Goal: Find specific page/section: Find specific page/section

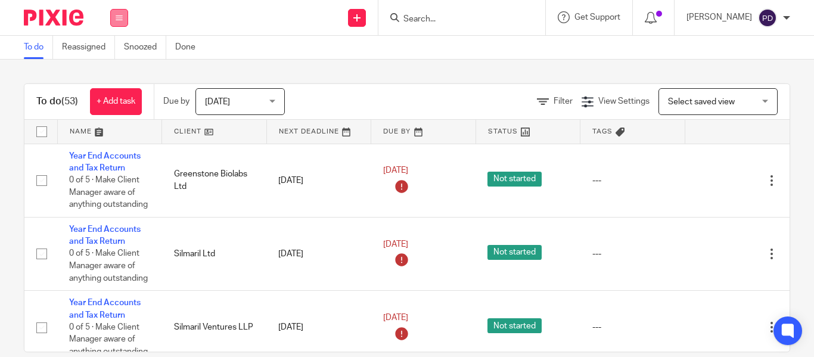
click at [123, 20] on button at bounding box center [119, 18] width 18 height 18
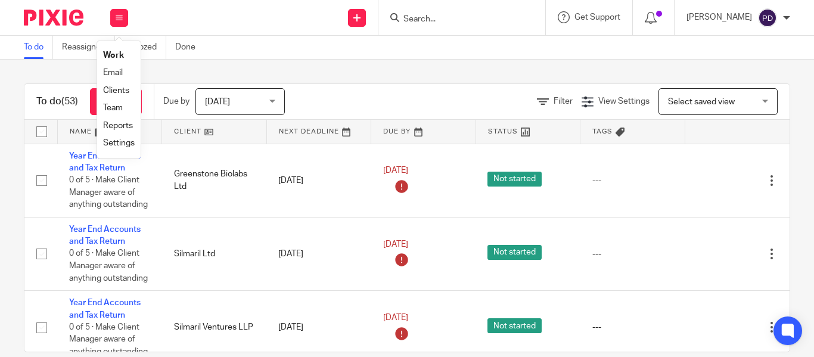
click at [119, 55] on link "Work" at bounding box center [113, 55] width 21 height 8
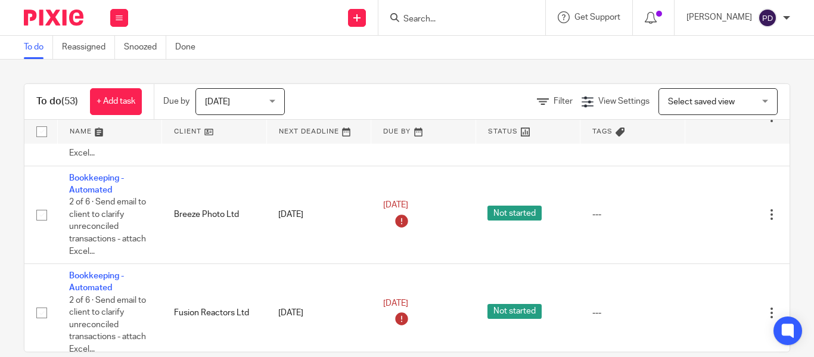
scroll to position [1252, 0]
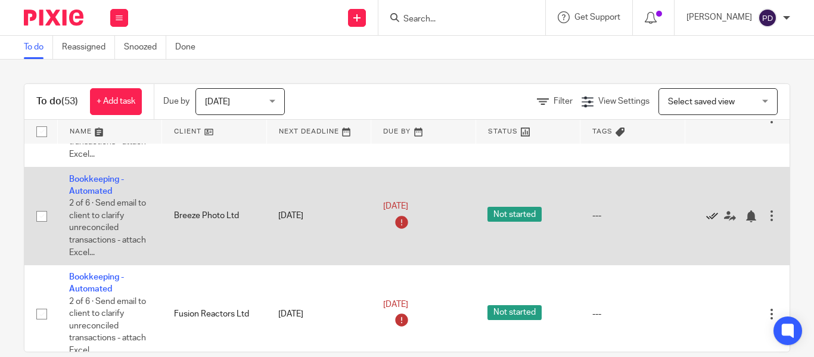
click at [706, 216] on icon at bounding box center [712, 216] width 12 height 12
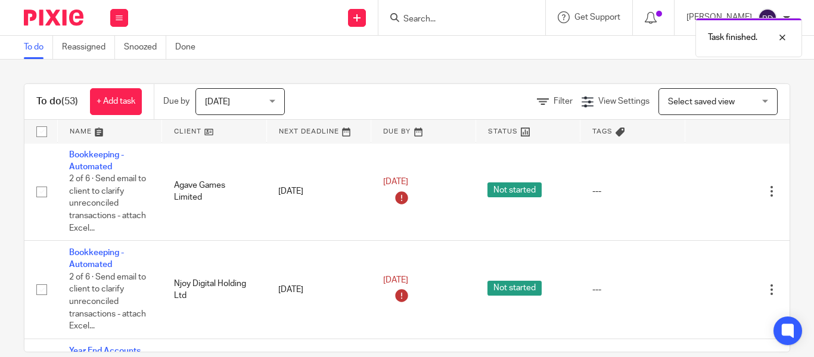
scroll to position [1669, 0]
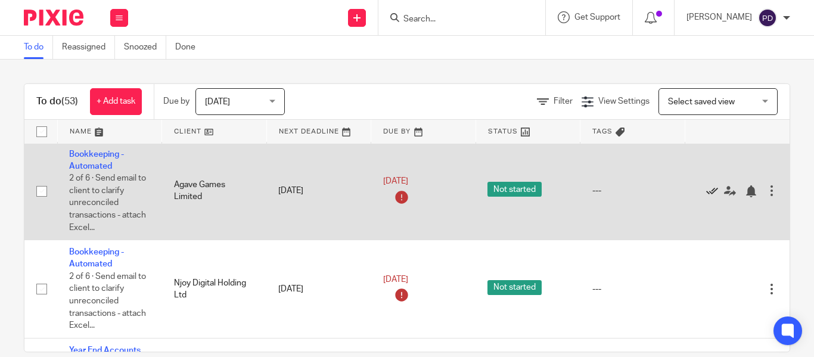
click at [707, 193] on icon at bounding box center [712, 191] width 12 height 12
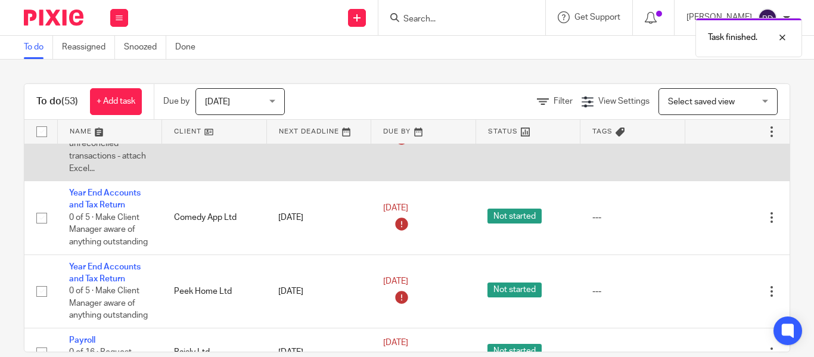
scroll to position [1729, 0]
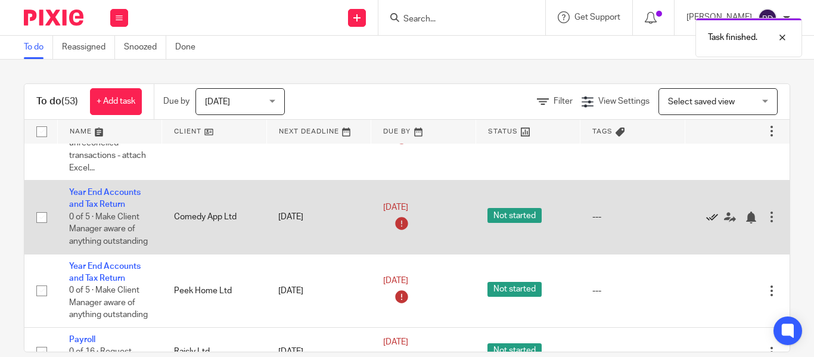
click at [708, 215] on icon at bounding box center [712, 218] width 12 height 12
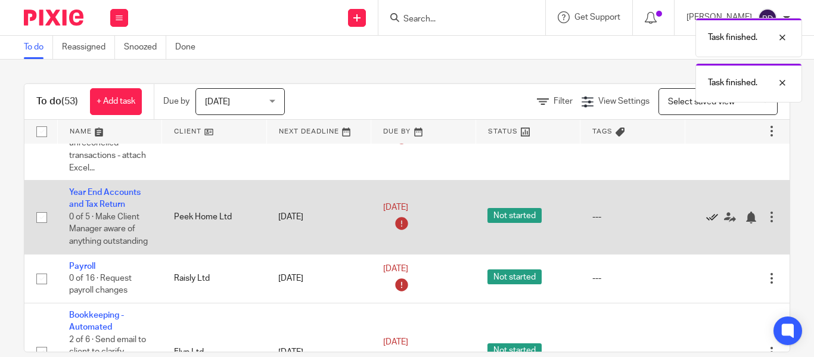
click at [708, 215] on icon at bounding box center [712, 218] width 12 height 12
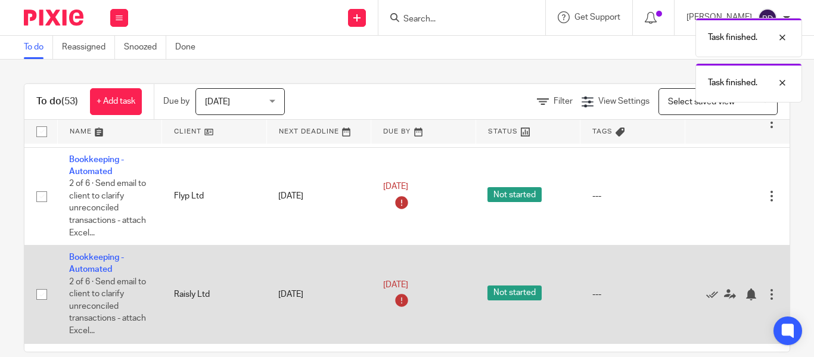
scroll to position [1848, 0]
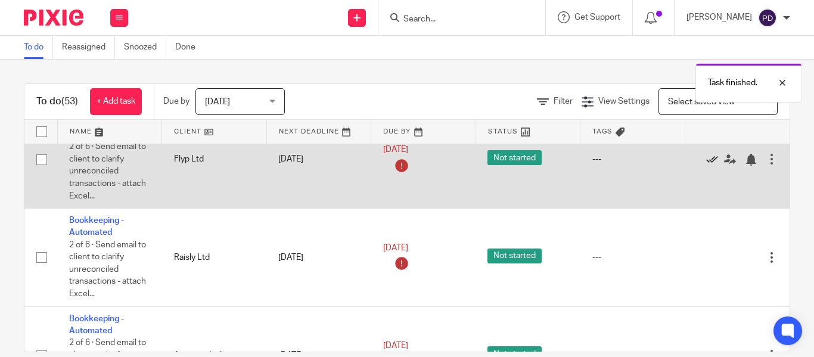
click at [711, 160] on icon at bounding box center [712, 160] width 12 height 12
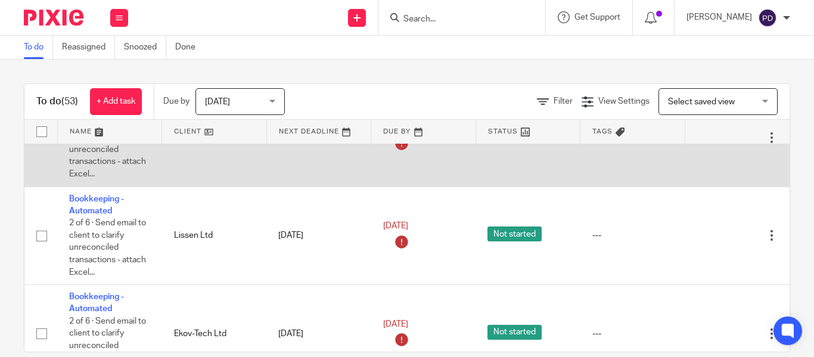
scroll to position [1988, 0]
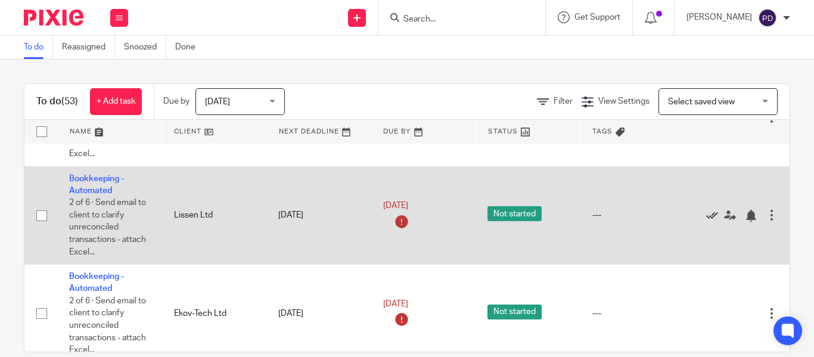
click at [709, 215] on icon at bounding box center [712, 216] width 12 height 12
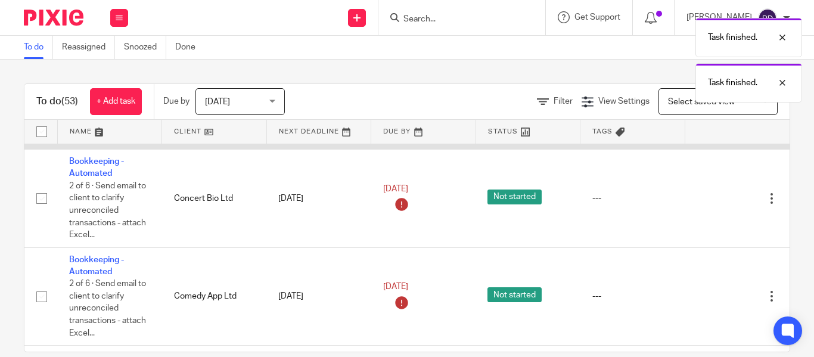
scroll to position [2107, 0]
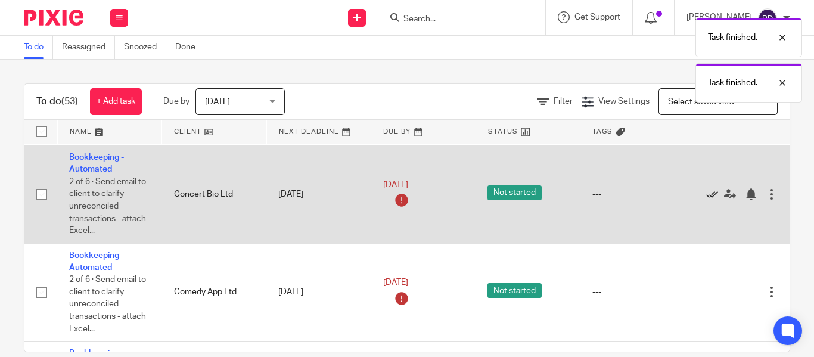
click at [709, 196] on icon at bounding box center [712, 194] width 12 height 12
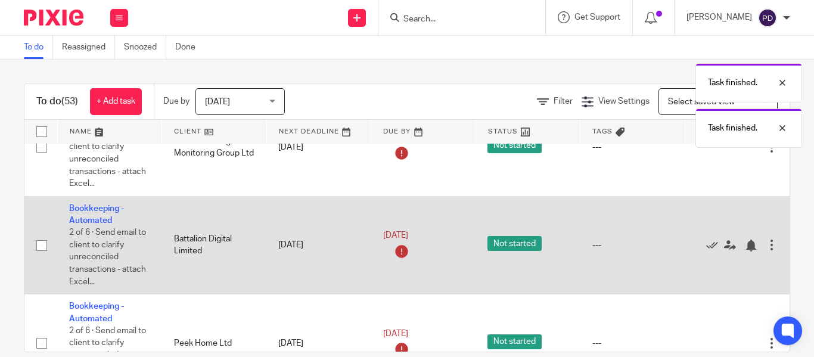
scroll to position [2226, 0]
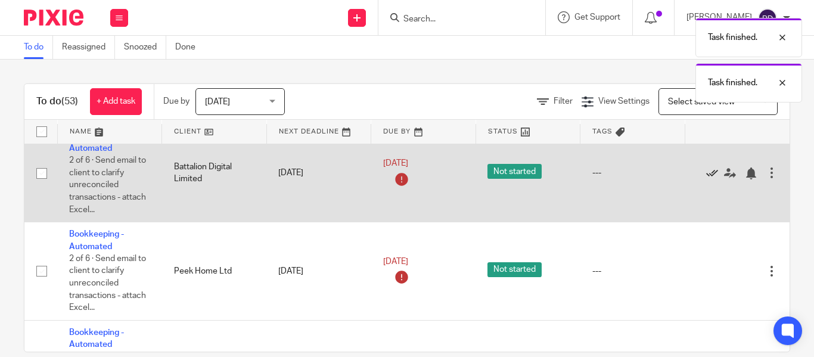
click at [710, 175] on icon at bounding box center [712, 173] width 12 height 12
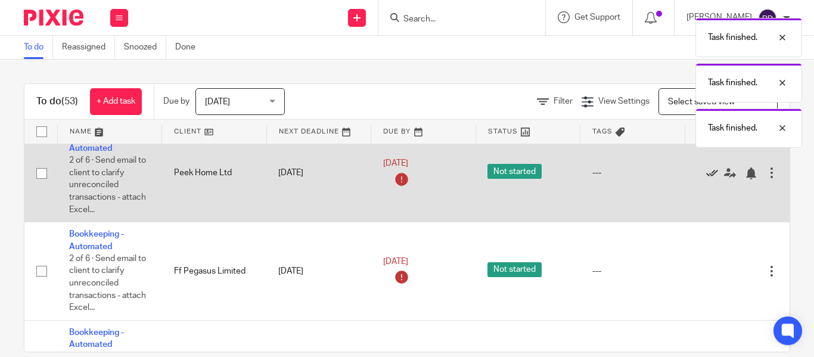
click at [710, 175] on icon at bounding box center [712, 173] width 12 height 12
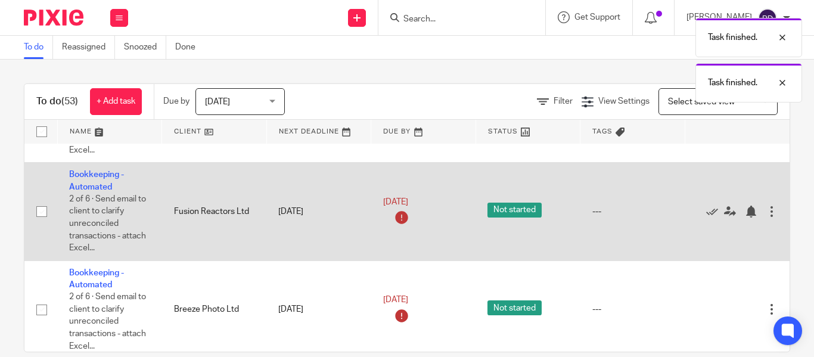
scroll to position [2346, 0]
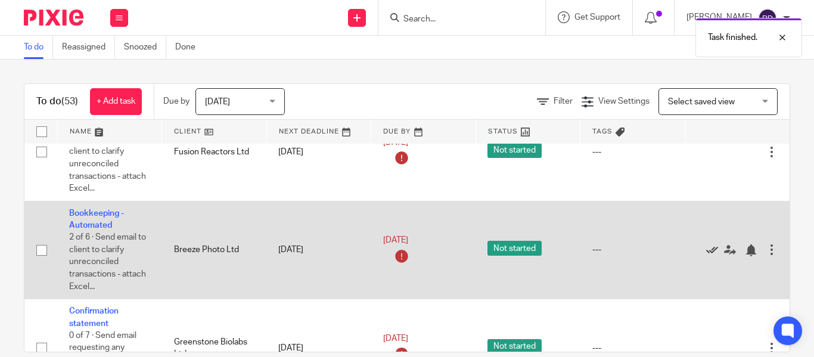
click at [711, 252] on icon at bounding box center [712, 250] width 12 height 12
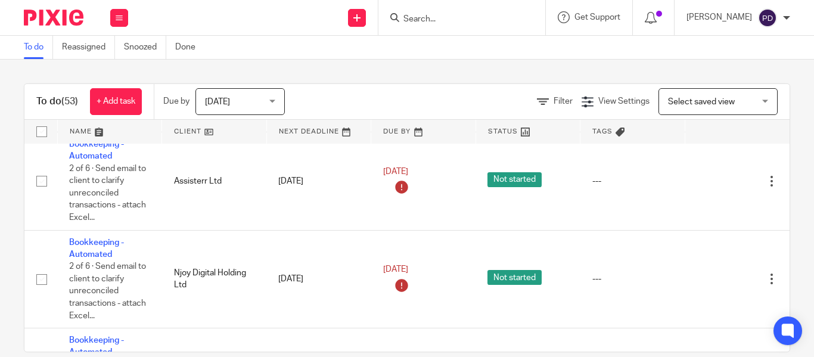
scroll to position [1903, 0]
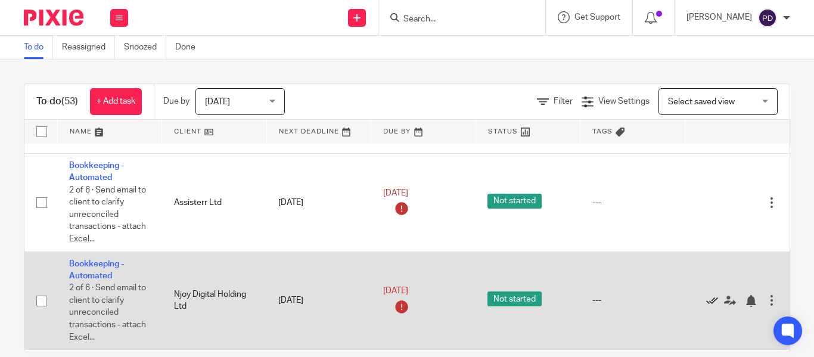
click at [710, 302] on icon at bounding box center [712, 301] width 12 height 12
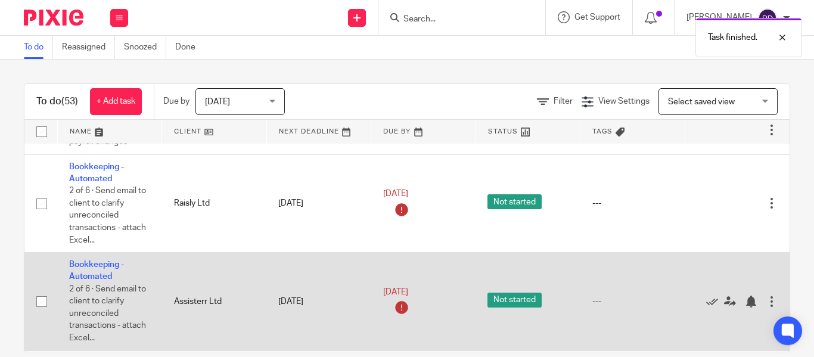
scroll to position [1783, 0]
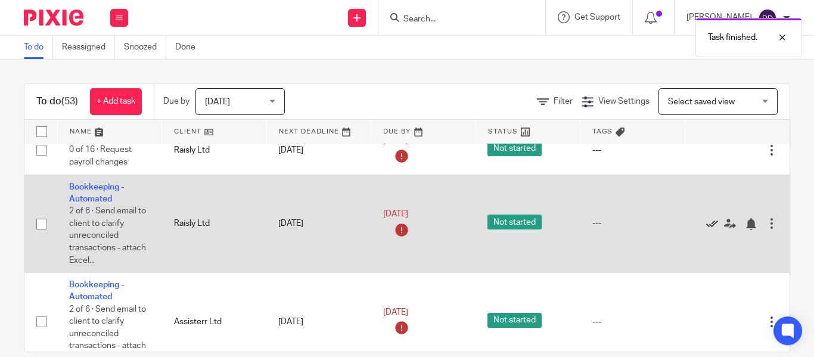
click at [709, 222] on icon at bounding box center [712, 224] width 12 height 12
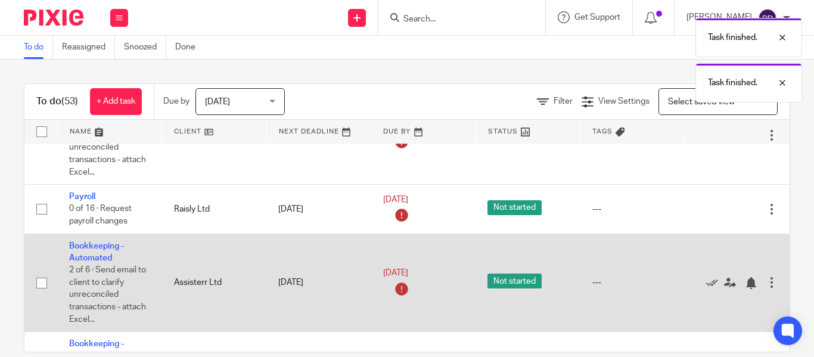
scroll to position [1724, 0]
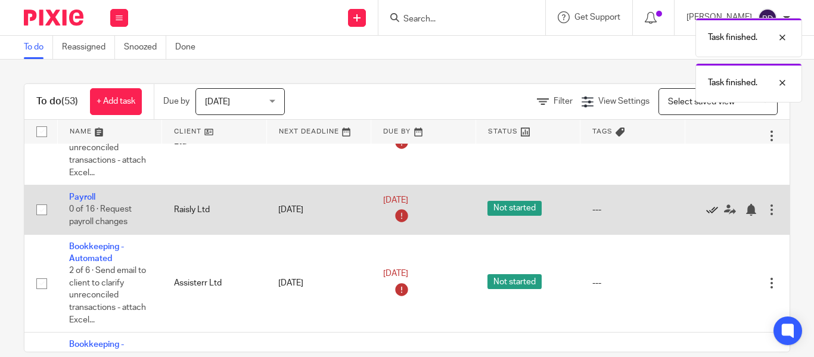
click at [709, 210] on icon at bounding box center [712, 210] width 12 height 12
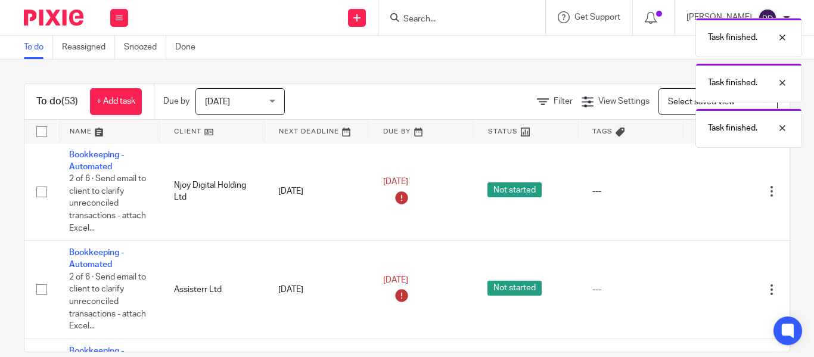
scroll to position [1664, 0]
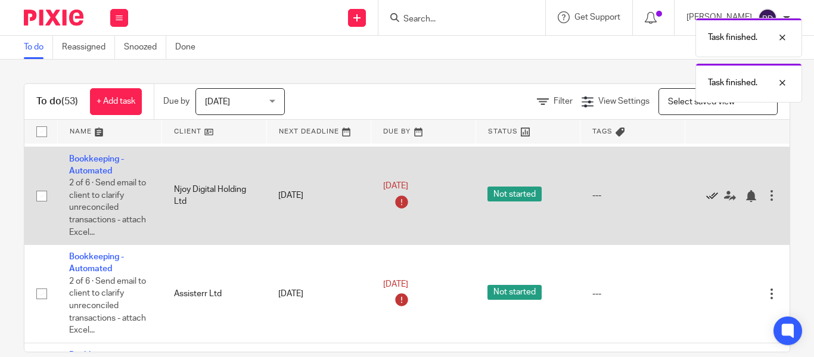
click at [710, 195] on icon at bounding box center [712, 196] width 12 height 12
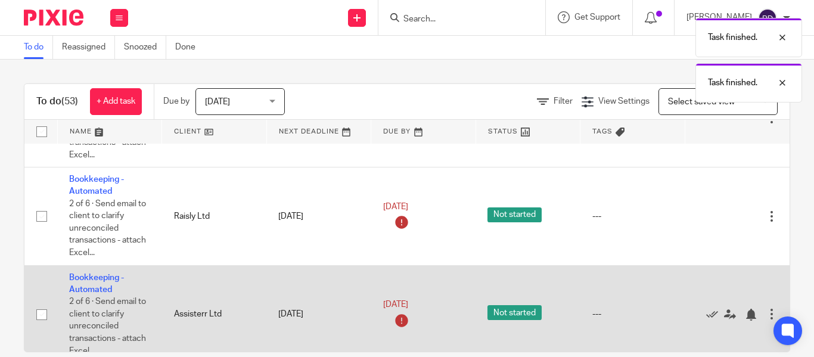
scroll to position [1545, 0]
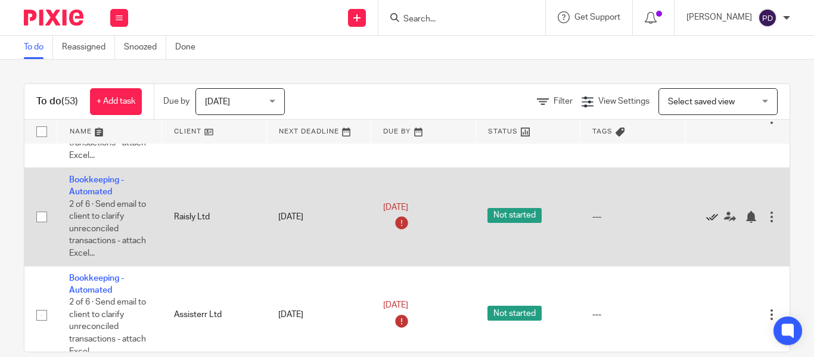
click at [708, 219] on icon at bounding box center [712, 217] width 12 height 12
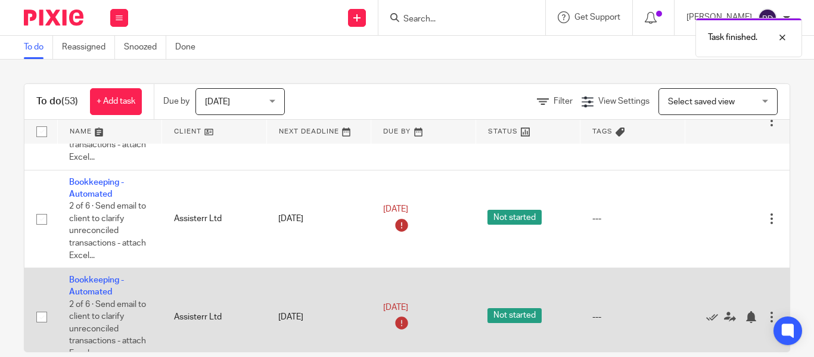
scroll to position [1426, 0]
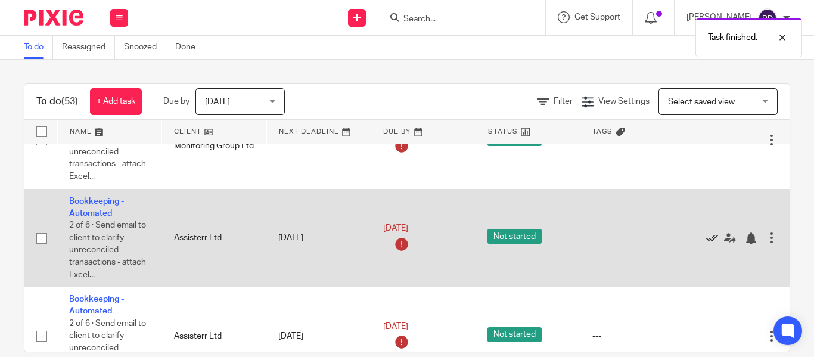
click at [710, 240] on icon at bounding box center [712, 238] width 12 height 12
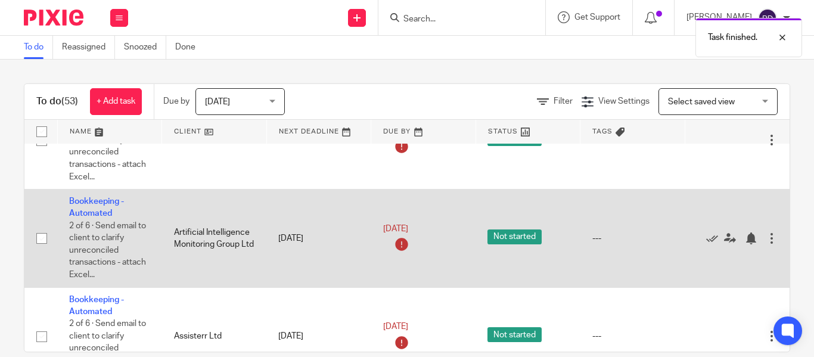
scroll to position [1307, 0]
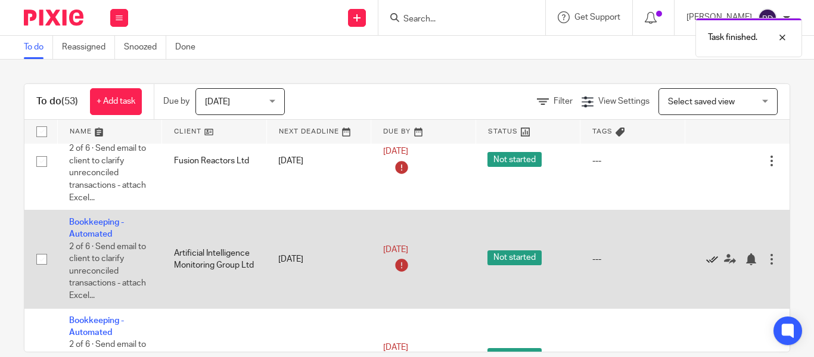
click at [708, 262] on icon at bounding box center [712, 259] width 12 height 12
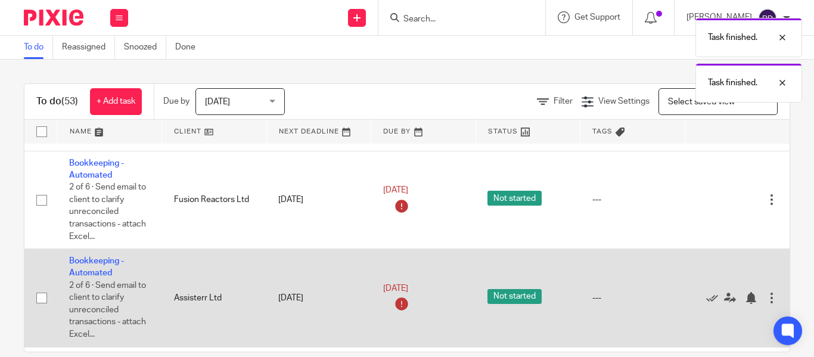
scroll to position [1247, 0]
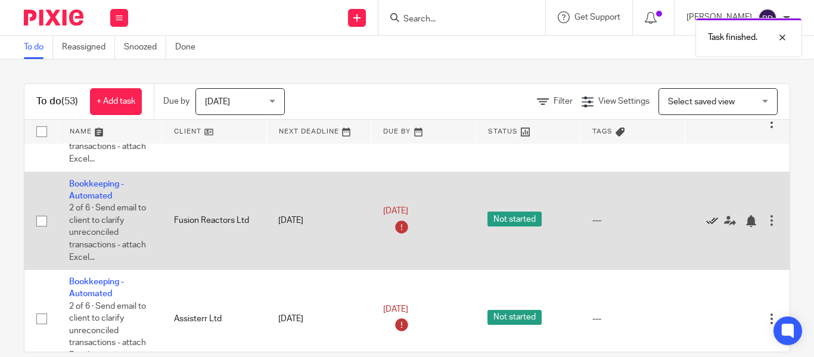
click at [711, 220] on icon at bounding box center [712, 221] width 12 height 12
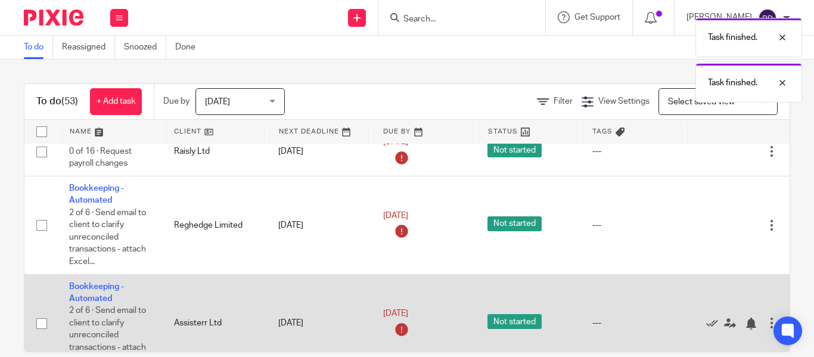
scroll to position [1128, 0]
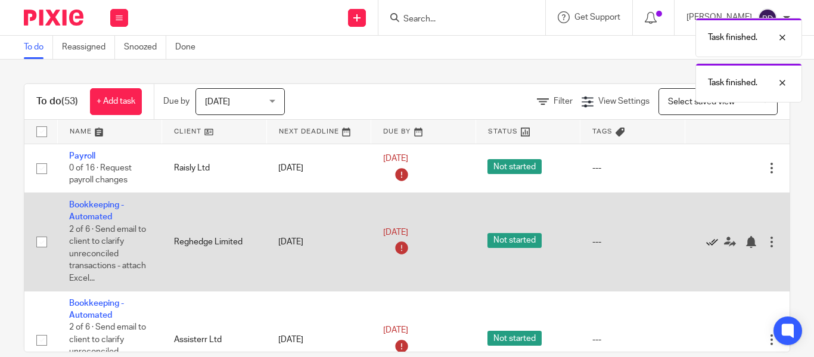
click at [708, 241] on icon at bounding box center [712, 242] width 12 height 12
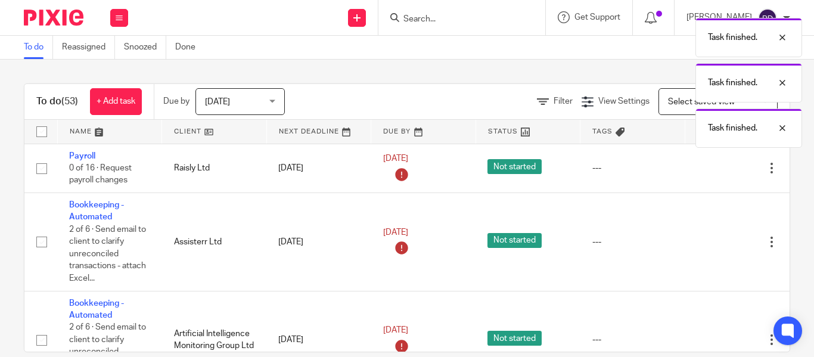
scroll to position [1068, 0]
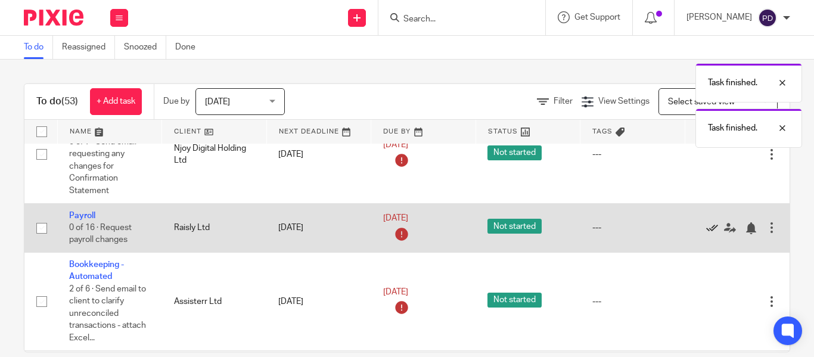
click at [706, 230] on icon at bounding box center [712, 228] width 12 height 12
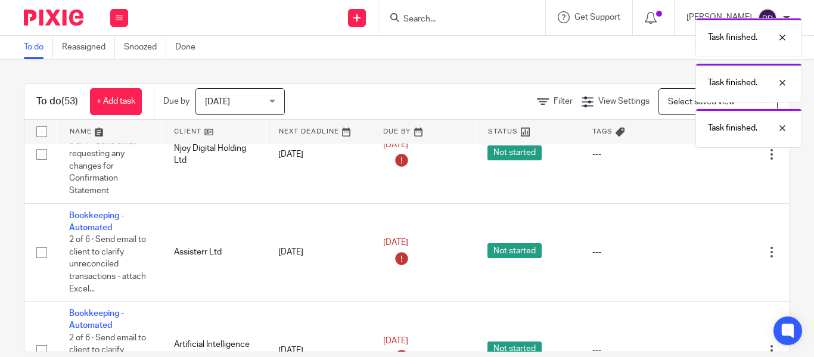
scroll to position [1009, 0]
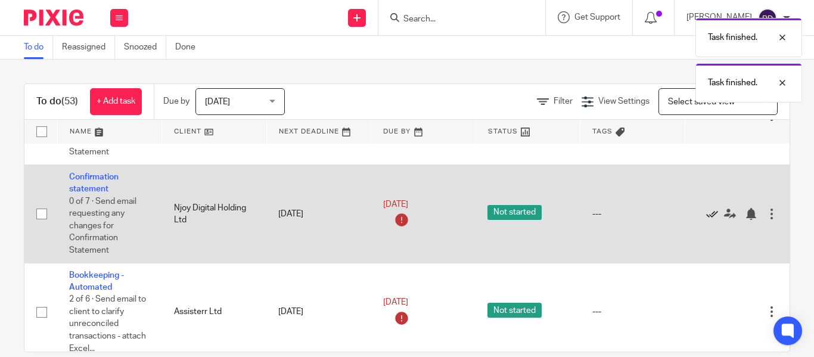
click at [708, 213] on icon at bounding box center [712, 214] width 12 height 12
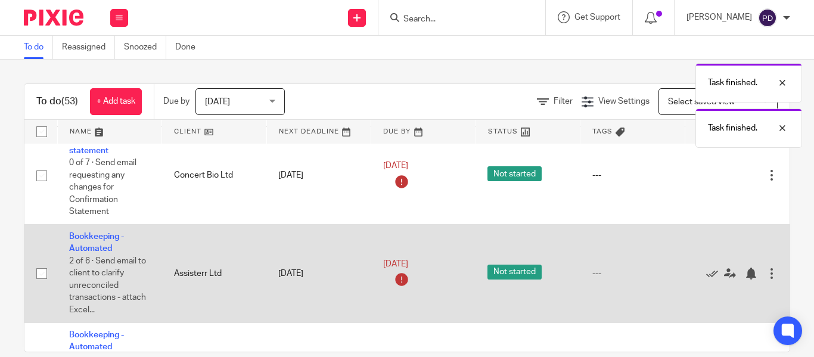
scroll to position [889, 0]
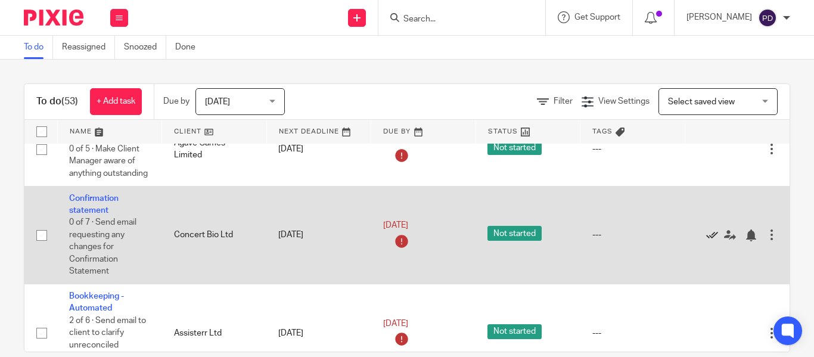
click at [711, 233] on icon at bounding box center [712, 235] width 12 height 12
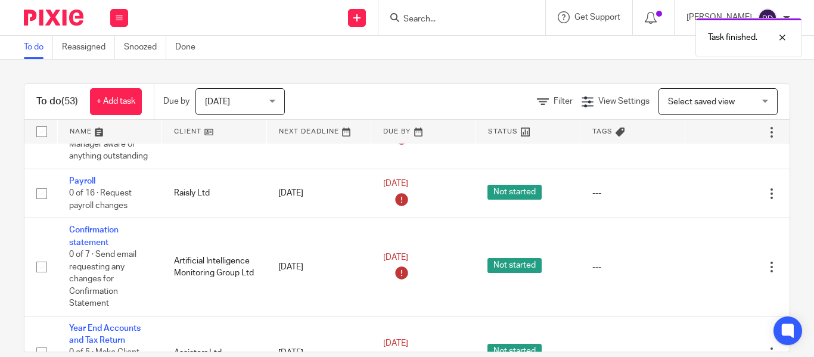
scroll to position [591, 0]
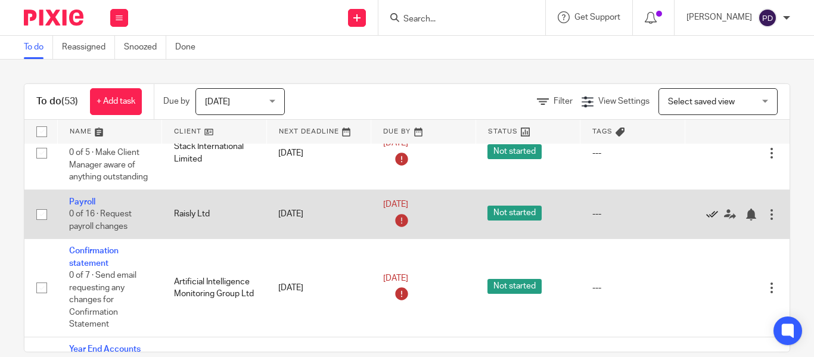
click at [711, 213] on icon at bounding box center [712, 215] width 12 height 12
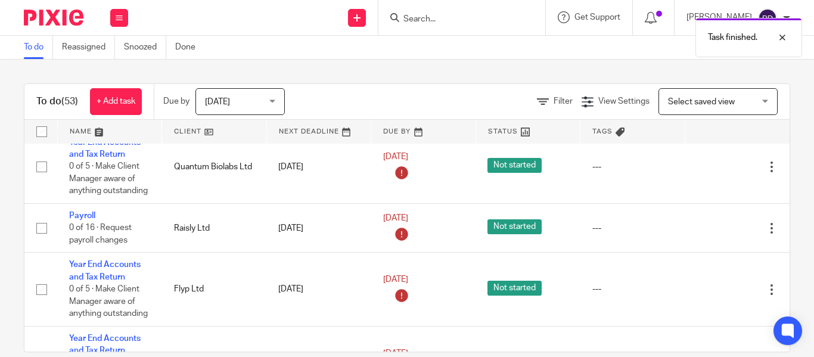
scroll to position [234, 0]
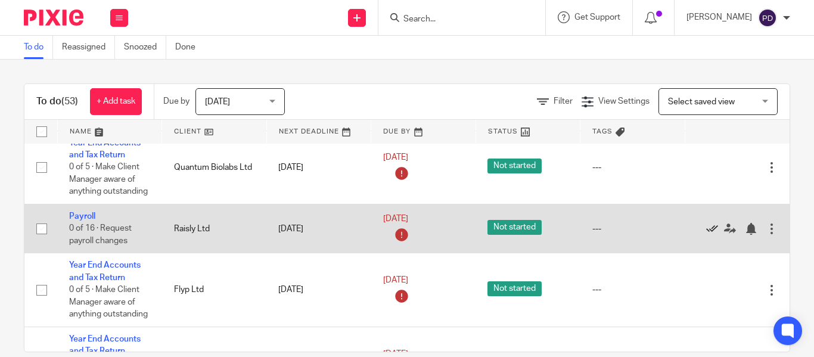
click at [708, 229] on icon at bounding box center [712, 229] width 12 height 12
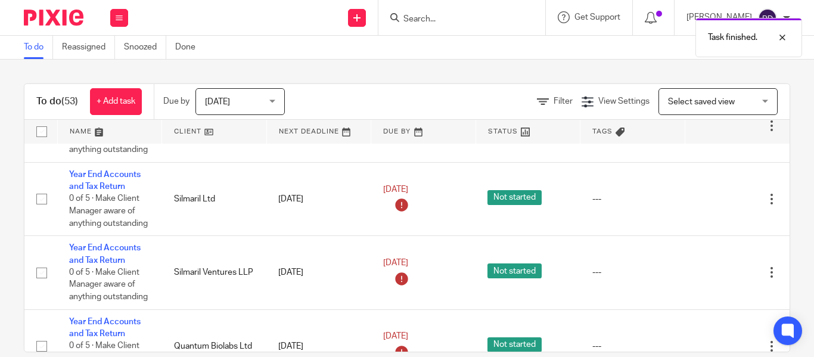
scroll to position [0, 0]
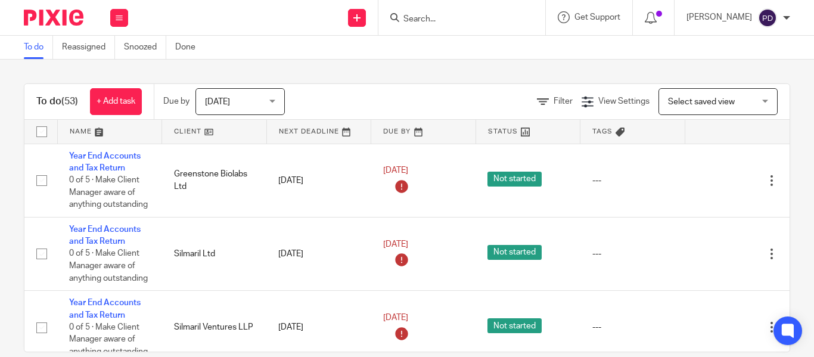
click at [402, 15] on input "Search" at bounding box center [455, 19] width 107 height 11
click at [125, 18] on button at bounding box center [119, 18] width 18 height 18
click at [123, 57] on link "Work" at bounding box center [113, 55] width 21 height 8
click at [402, 21] on input "Search" at bounding box center [455, 19] width 107 height 11
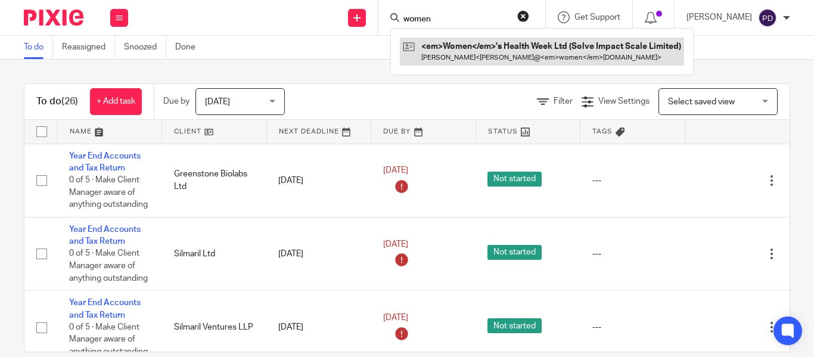
type input "women"
click at [400, 41] on link at bounding box center [542, 51] width 284 height 27
